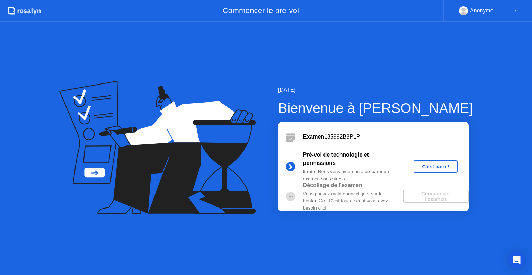
click at [437, 167] on div "C'est parti !" at bounding box center [435, 167] width 38 height 6
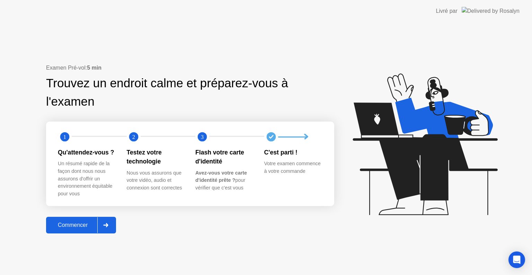
click at [88, 226] on div "Commencer" at bounding box center [72, 225] width 49 height 6
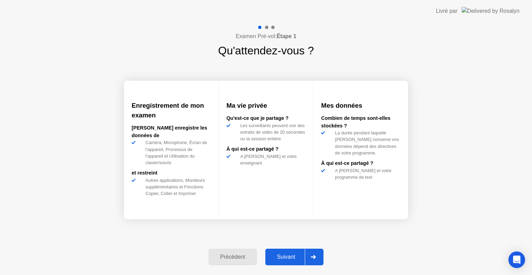
click at [288, 257] on div "Suivant" at bounding box center [286, 257] width 38 height 6
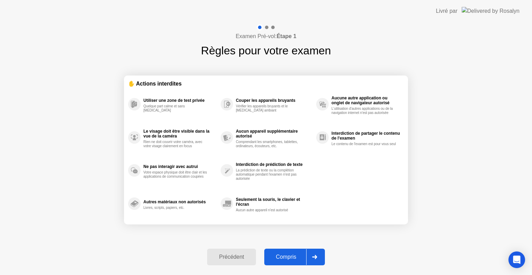
click at [280, 254] on div "Compris" at bounding box center [286, 257] width 40 height 6
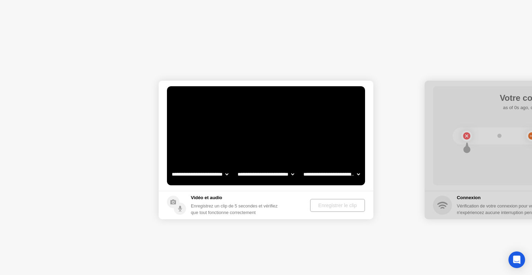
select select "**********"
select select "*******"
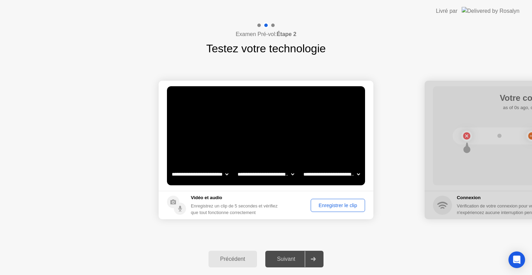
click at [346, 229] on div "**********" at bounding box center [266, 150] width 532 height 186
click at [313, 205] on div "Enregistrer le clip" at bounding box center [337, 205] width 49 height 6
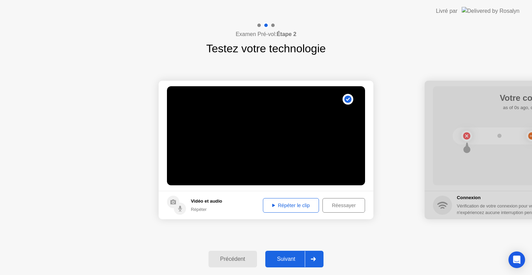
click at [272, 205] on icon at bounding box center [273, 204] width 3 height 3
click at [290, 203] on div "Répéter le clip" at bounding box center [290, 205] width 51 height 6
click at [296, 265] on button "Suivant" at bounding box center [294, 259] width 58 height 17
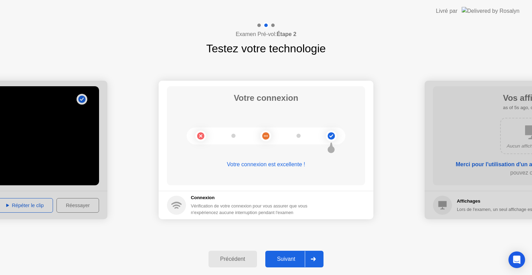
click at [296, 265] on button "Suivant" at bounding box center [294, 259] width 58 height 17
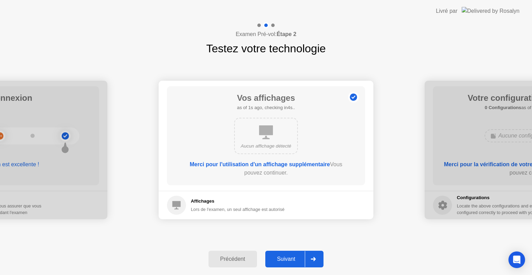
click at [296, 265] on button "Suivant" at bounding box center [294, 259] width 58 height 17
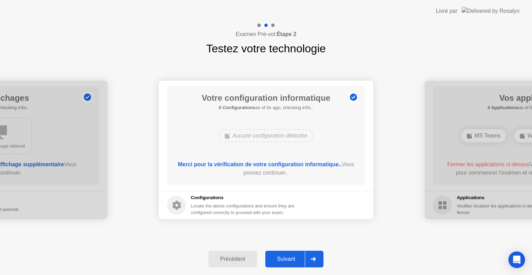
click at [296, 265] on button "Suivant" at bounding box center [294, 259] width 58 height 17
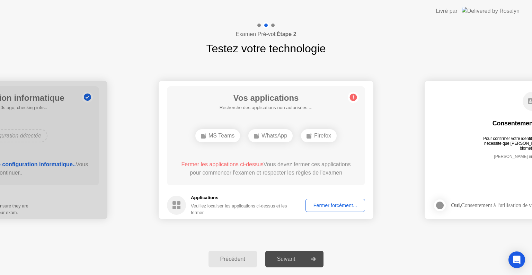
click at [332, 207] on div "Fermer forcément..." at bounding box center [335, 205] width 55 height 6
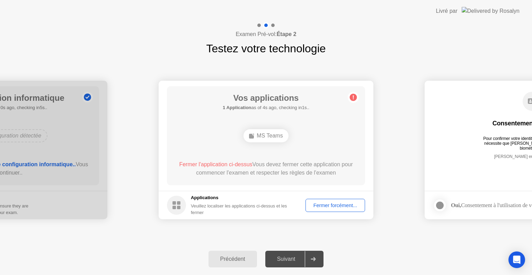
click at [319, 208] on div "Fermer forcément..." at bounding box center [335, 205] width 55 height 6
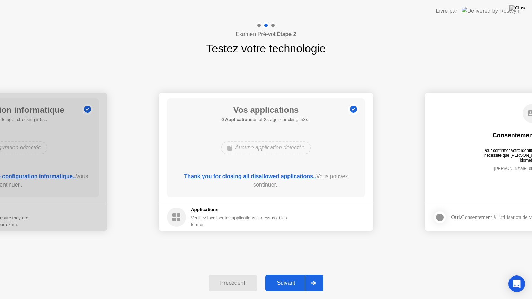
click at [292, 274] on div "Suivant" at bounding box center [286, 283] width 38 height 6
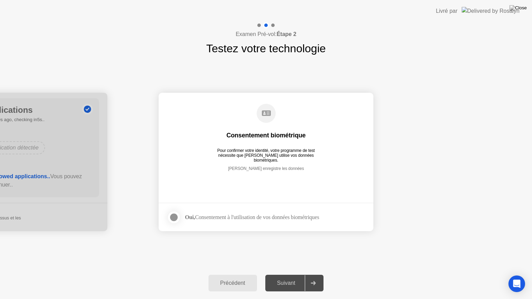
click at [172, 218] on div at bounding box center [174, 217] width 8 height 8
click at [283, 274] on div "Suivant" at bounding box center [286, 283] width 38 height 6
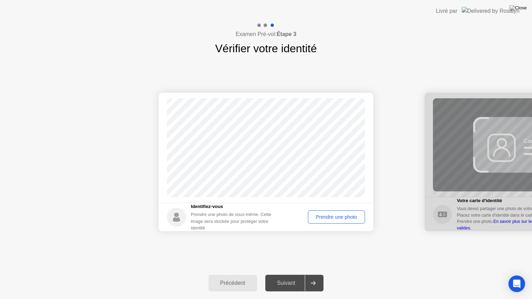
click at [328, 216] on div "Prendre une photo" at bounding box center [336, 217] width 52 height 6
click at [291, 274] on div "Suivant" at bounding box center [286, 283] width 38 height 6
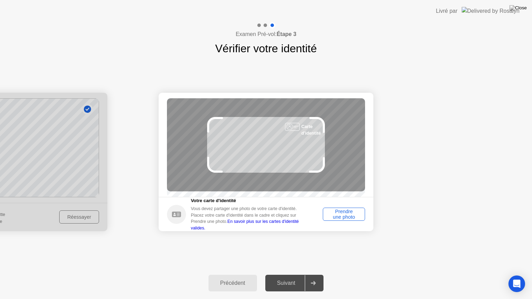
click at [342, 218] on div "Prendre une photo" at bounding box center [343, 214] width 37 height 11
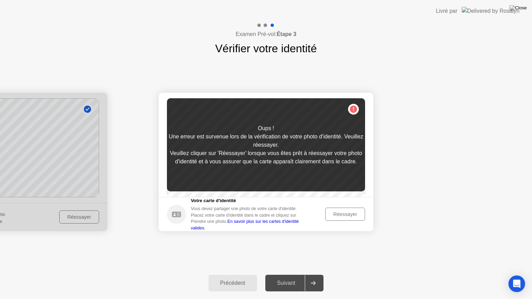
click at [339, 215] on div "Réessayer" at bounding box center [344, 214] width 35 height 6
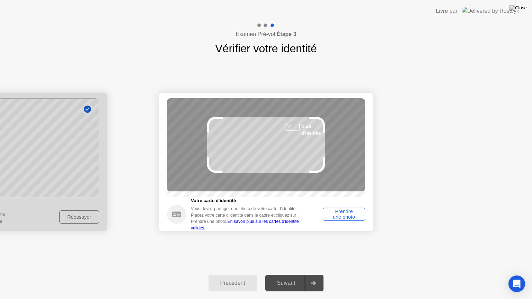
click at [353, 213] on div "Prendre une photo" at bounding box center [343, 214] width 37 height 11
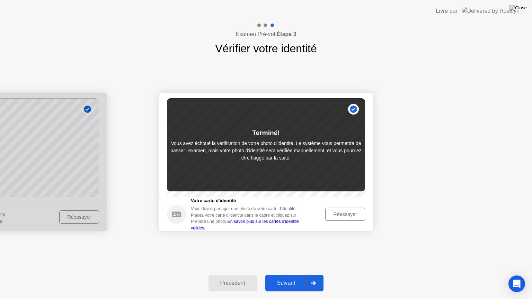
click at [288, 274] on div "Suivant" at bounding box center [286, 283] width 38 height 6
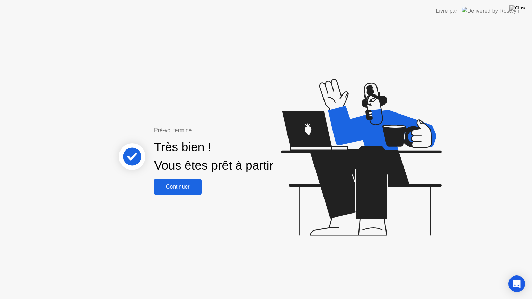
click at [194, 188] on div "Continuer" at bounding box center [177, 187] width 43 height 6
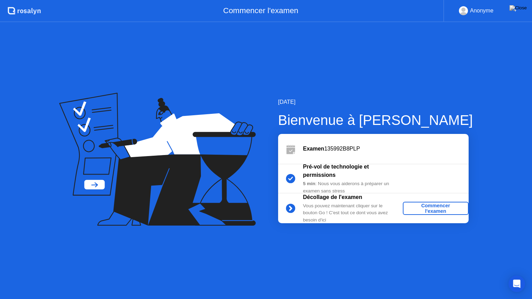
click at [431, 208] on div "Commencer l'examen" at bounding box center [435, 208] width 60 height 11
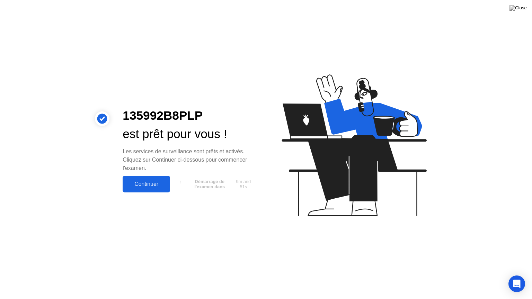
click at [140, 181] on div "Continuer" at bounding box center [146, 184] width 43 height 6
